Goal: Navigation & Orientation: Find specific page/section

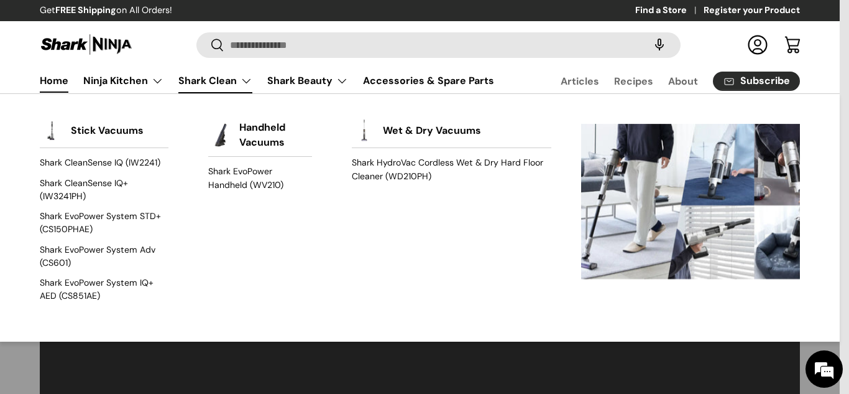
click at [208, 83] on link "Shark Clean" at bounding box center [215, 80] width 74 height 25
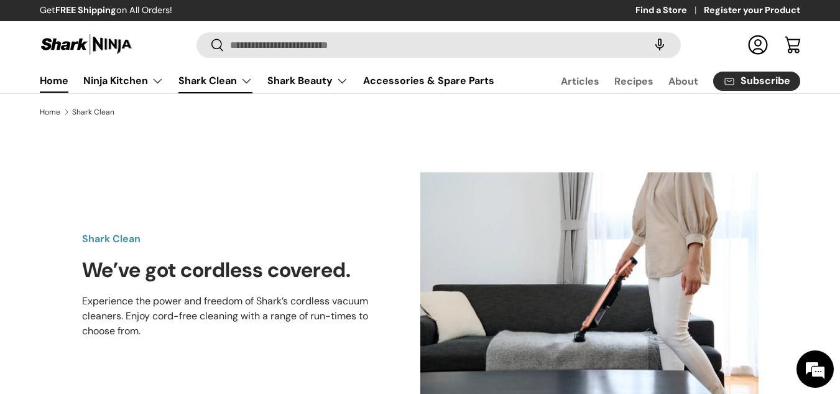
click at [44, 78] on link "Home" at bounding box center [54, 80] width 29 height 24
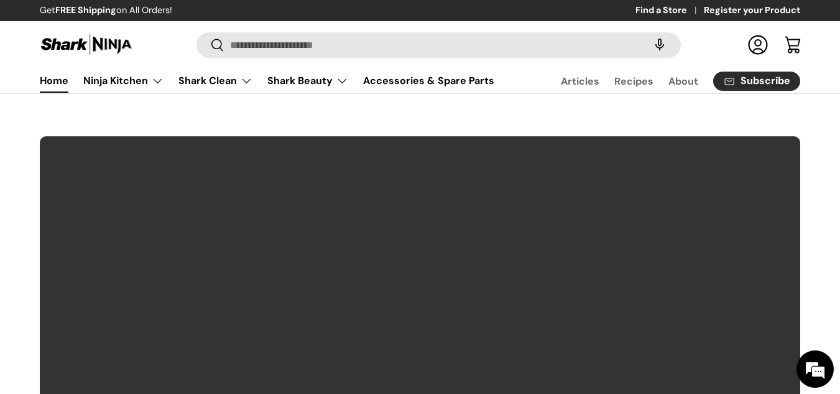
click at [393, 335] on video at bounding box center [420, 351] width 762 height 430
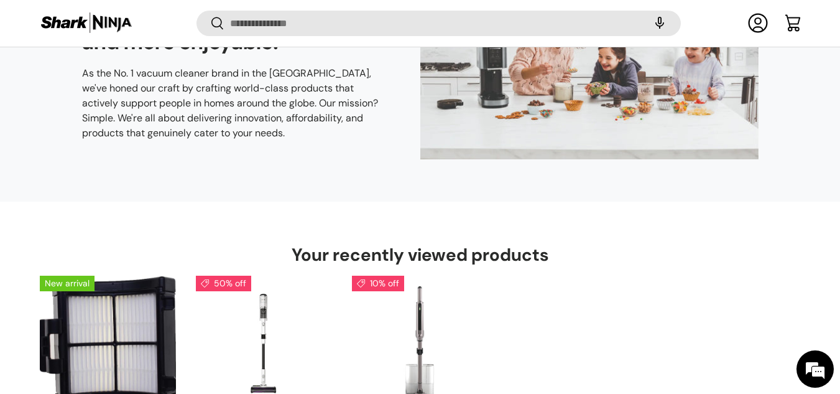
scroll to position [2726, 0]
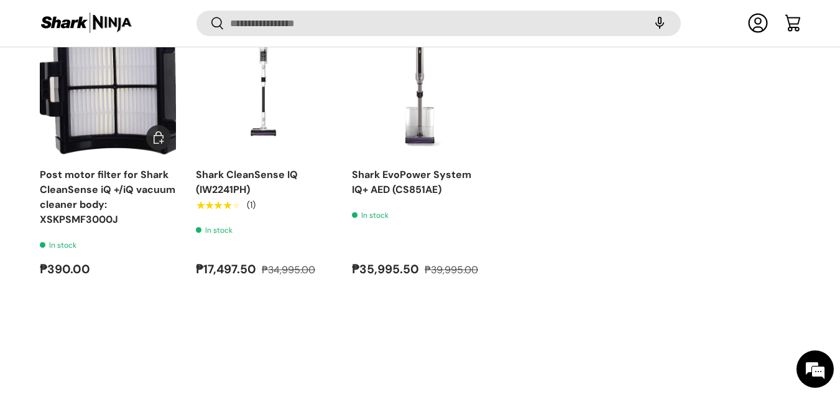
click at [118, 119] on img "Post motor filter for Shark CleanSense iQ +/iQ vacuum cleaner body: XSKPSMF3000J" at bounding box center [108, 87] width 136 height 136
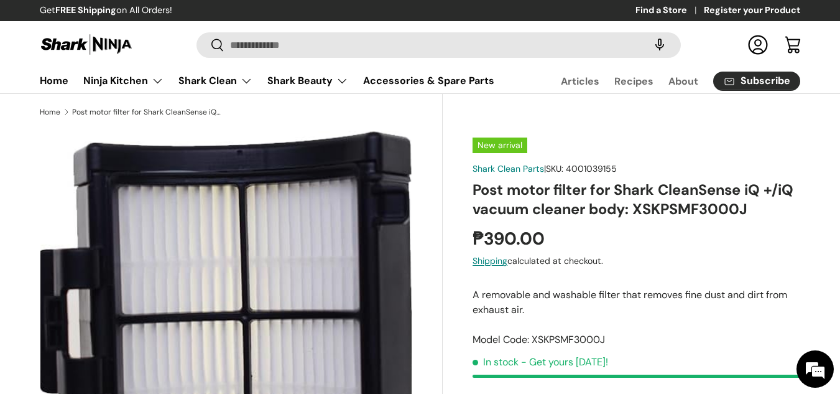
click at [343, 173] on div "Gallery Viewer" at bounding box center [225, 316] width 371 height 371
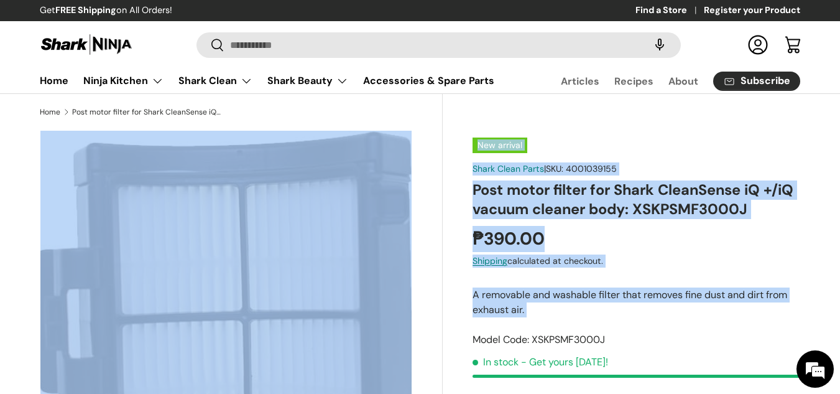
drag, startPoint x: 164, startPoint y: 231, endPoint x: 374, endPoint y: 243, distance: 211.2
click at [444, 130] on div "Loading... New arrival Shark Clean Parts | SKU: 4001039155 Post motor filter fo…" at bounding box center [420, 130] width 761 height 0
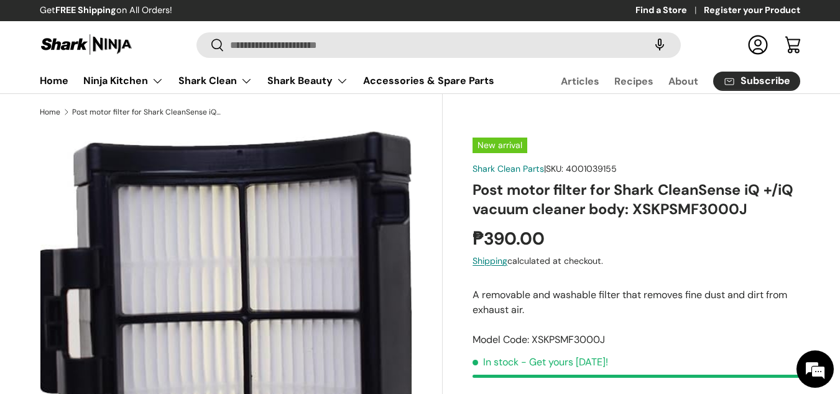
click at [404, 234] on div "Gallery Viewer" at bounding box center [225, 316] width 371 height 371
drag, startPoint x: 387, startPoint y: 241, endPoint x: 102, endPoint y: 236, distance: 284.8
click at [102, 236] on div "Gallery Viewer" at bounding box center [225, 316] width 371 height 371
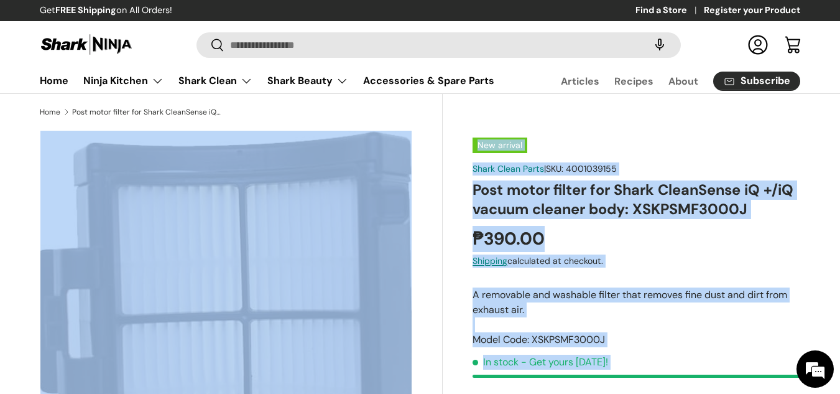
drag, startPoint x: 50, startPoint y: 177, endPoint x: 213, endPoint y: 317, distance: 214.7
click at [54, 78] on link "Home" at bounding box center [54, 80] width 29 height 24
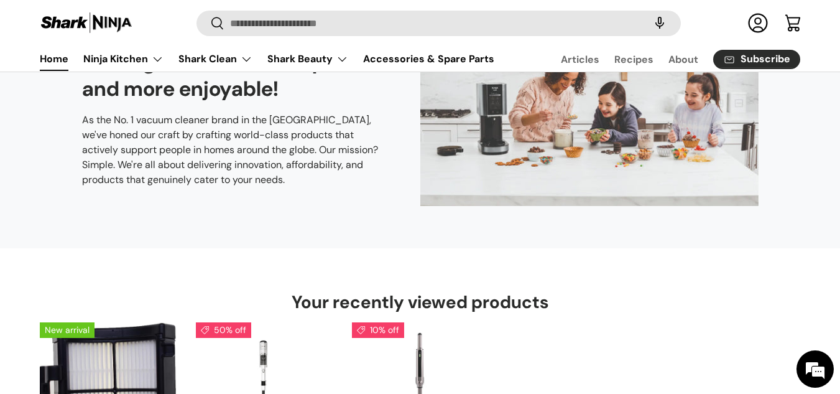
scroll to position [2428, 0]
